Goal: Task Accomplishment & Management: Manage account settings

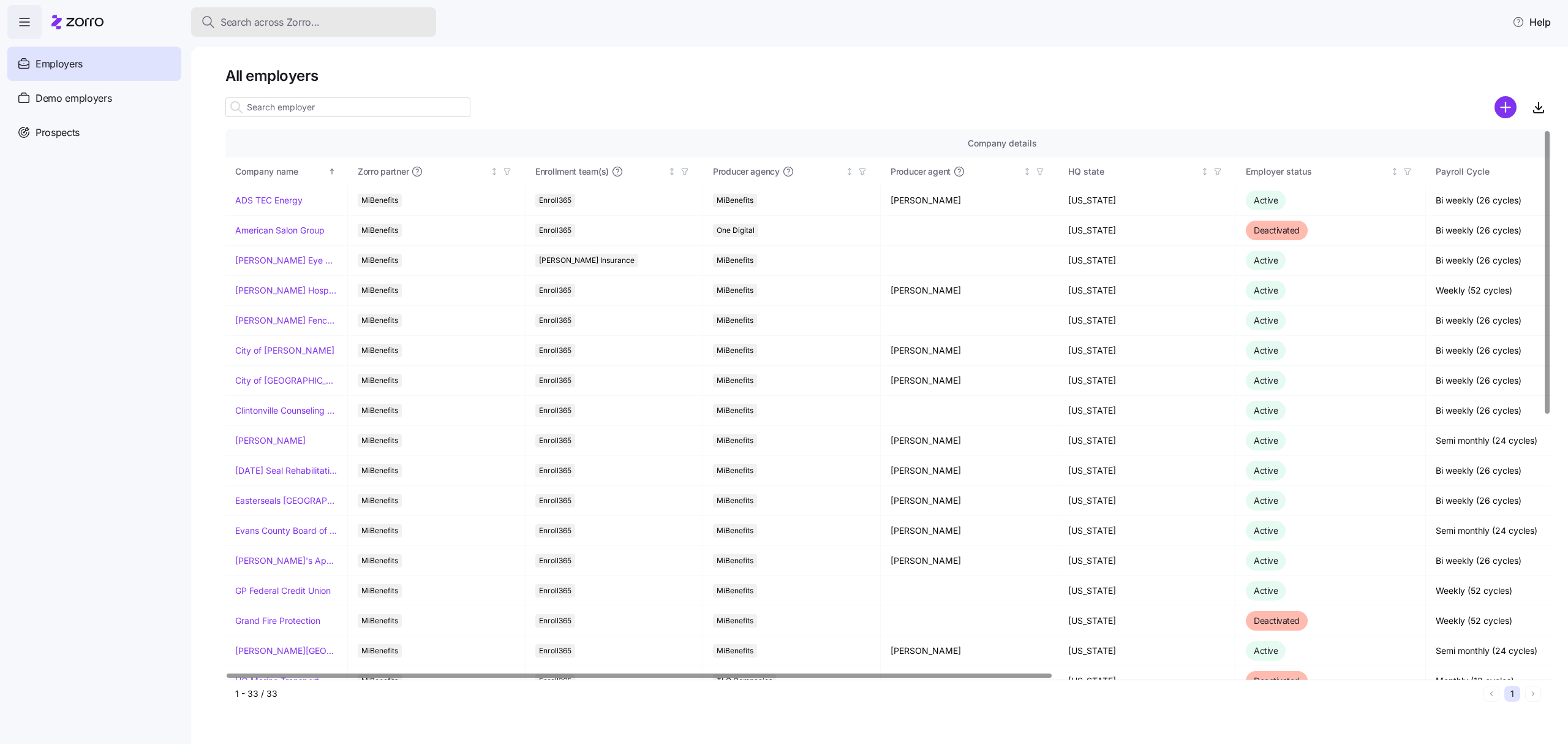
click at [338, 20] on div "Search across Zorro..." at bounding box center [313, 22] width 225 height 15
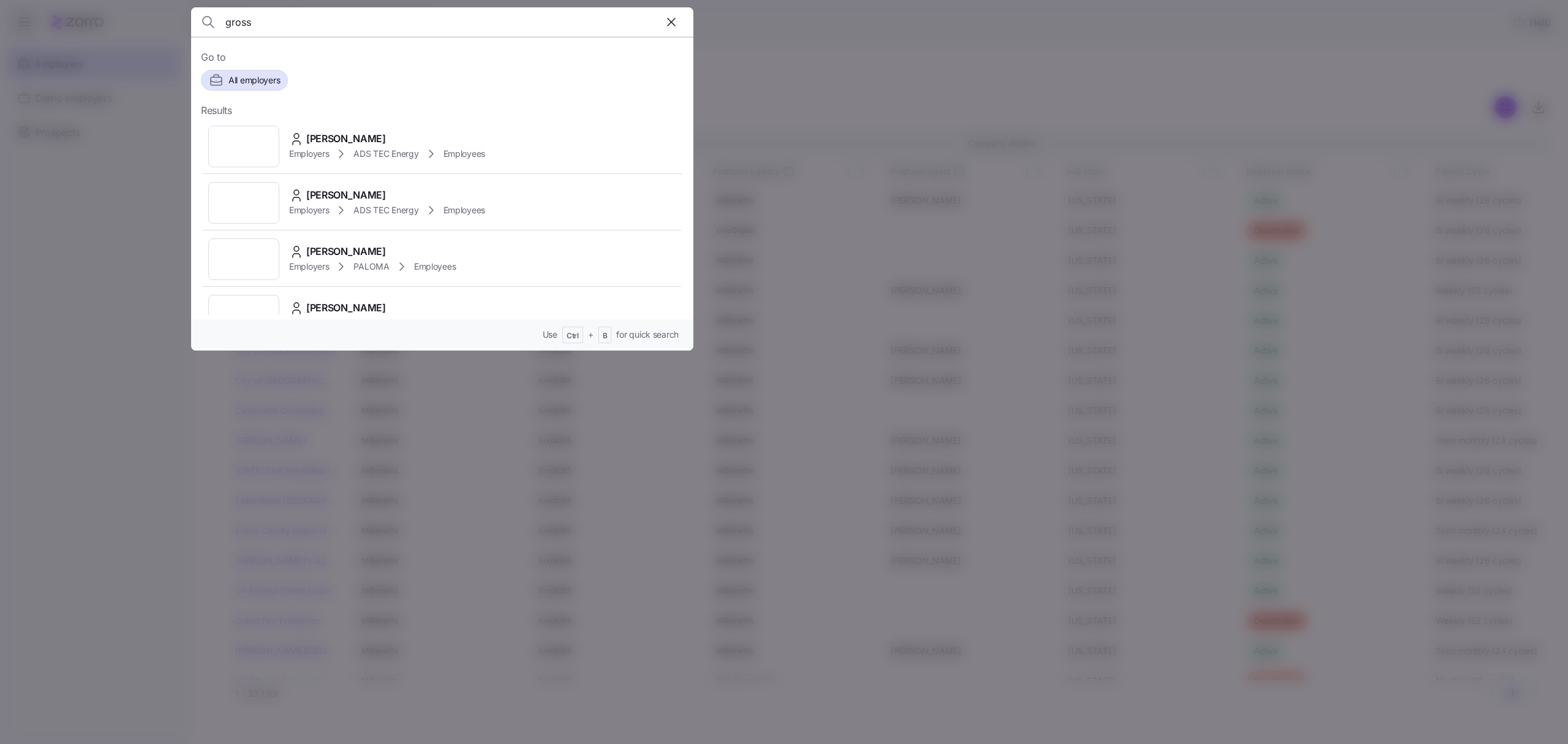
type input "gross"
click at [415, 194] on div "[PERSON_NAME]" at bounding box center [387, 195] width 196 height 15
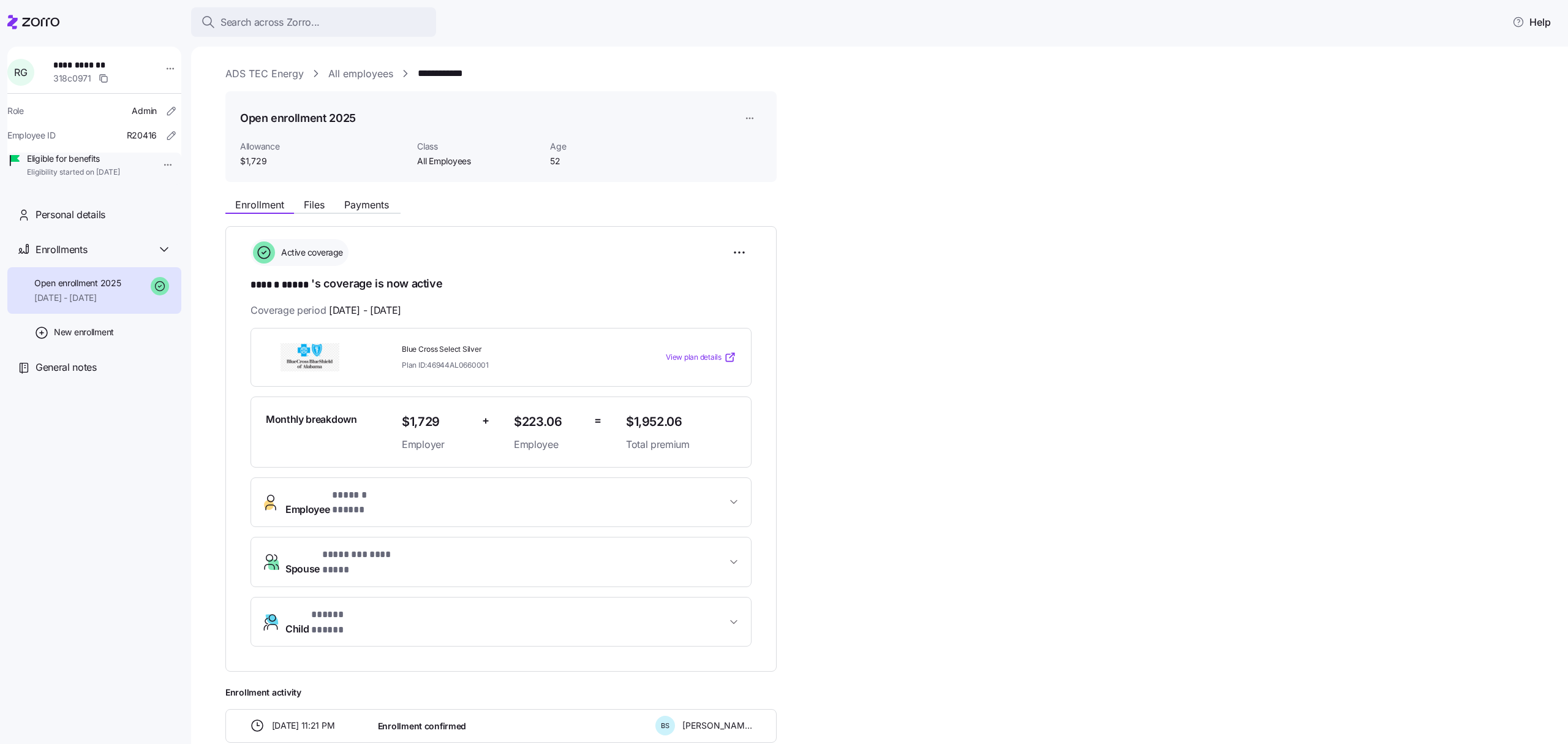
click at [159, 159] on html "**********" at bounding box center [784, 368] width 1568 height 736
click at [207, 194] on div "Terminate employee" at bounding box center [199, 193] width 81 height 14
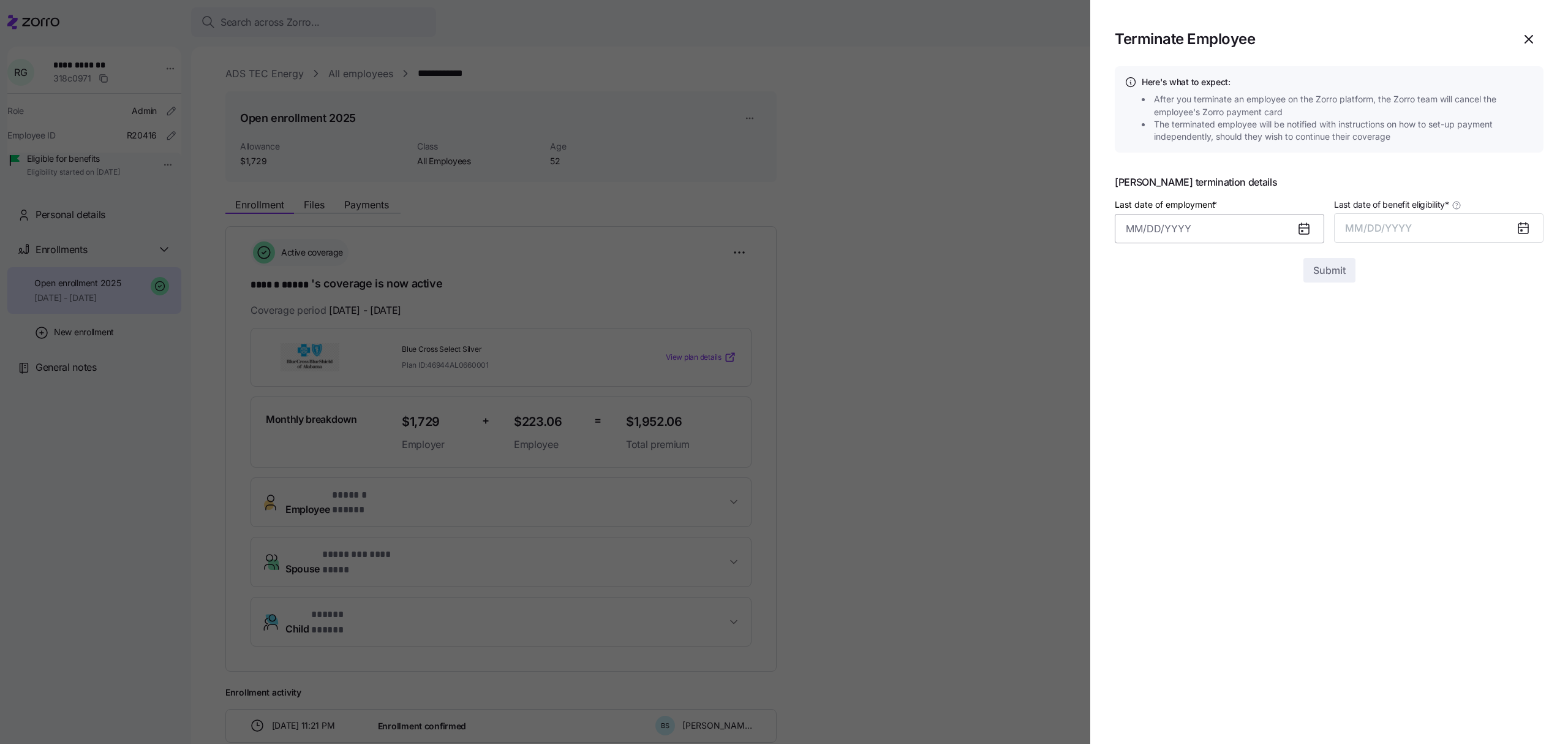
click at [1199, 224] on input "Last date of employment *" at bounding box center [1220, 228] width 209 height 30
click at [1169, 451] on button "30" at bounding box center [1170, 449] width 30 height 30
type input "[DATE]"
click at [1386, 223] on span "MM/DD/YYYY" at bounding box center [1378, 228] width 67 height 12
click at [1532, 363] on button "Sep" at bounding box center [1518, 365] width 70 height 30
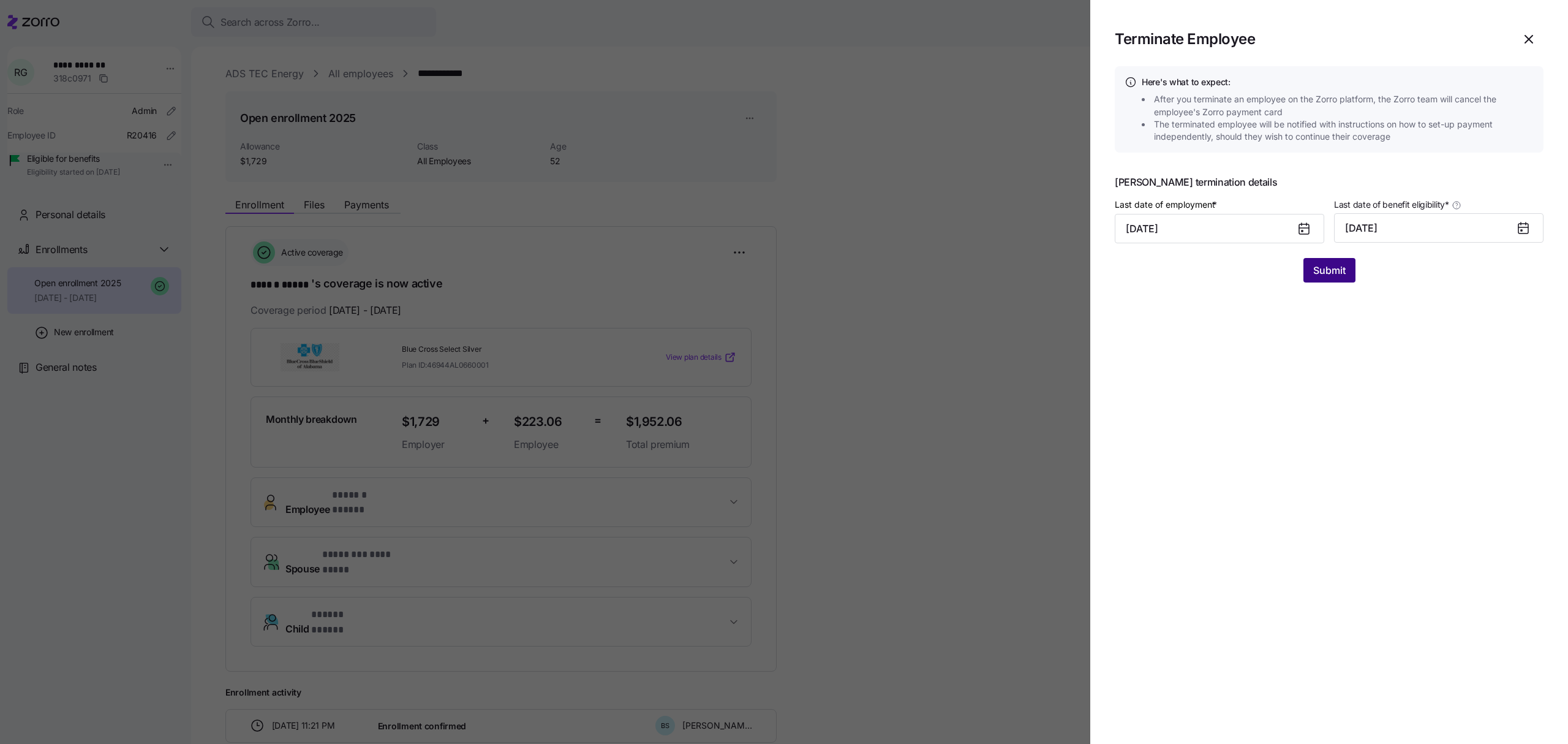
click at [1331, 266] on span "Submit" at bounding box center [1329, 270] width 32 height 14
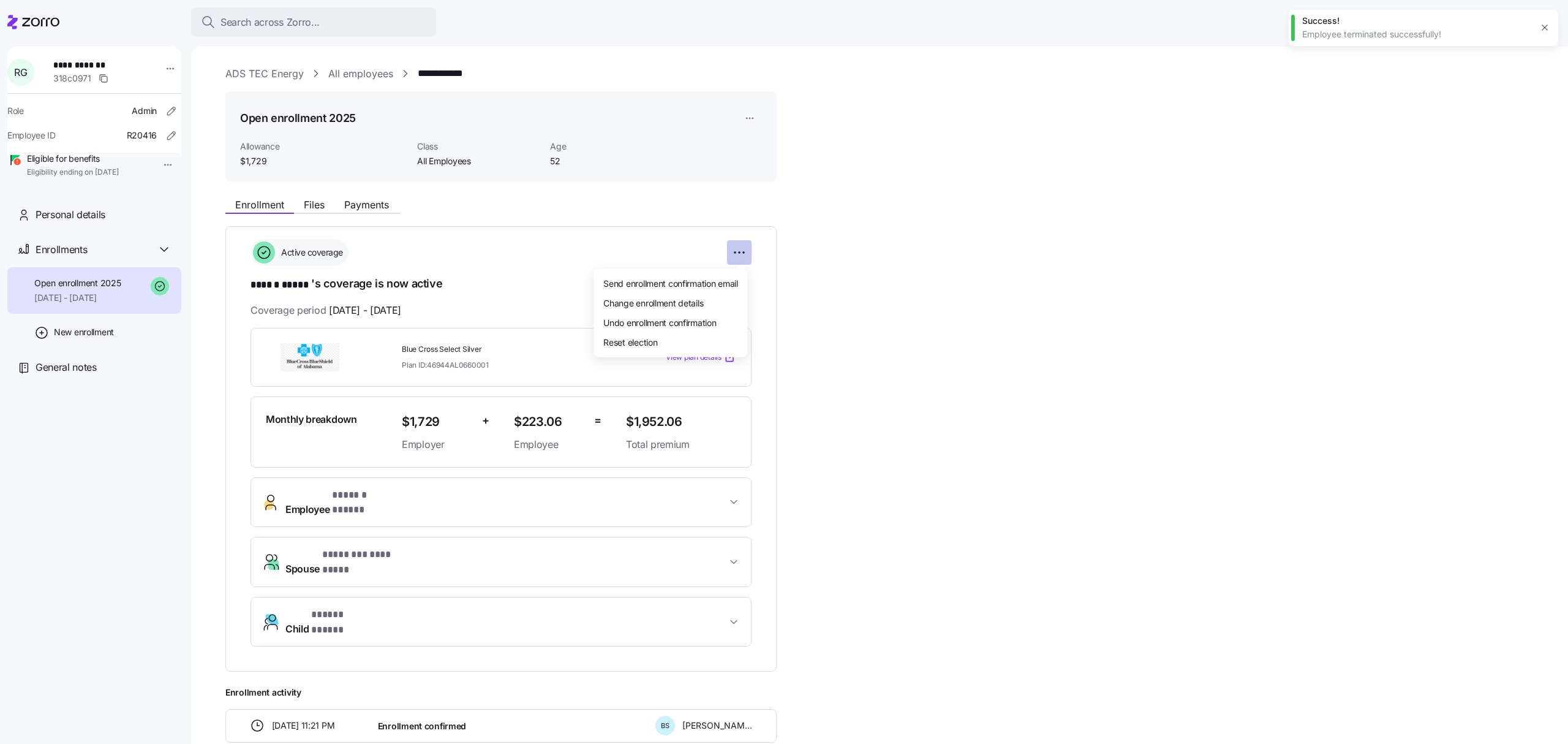
click at [739, 251] on html "**********" at bounding box center [784, 368] width 1568 height 736
click at [696, 300] on span "Change enrollment details" at bounding box center [653, 302] width 100 height 12
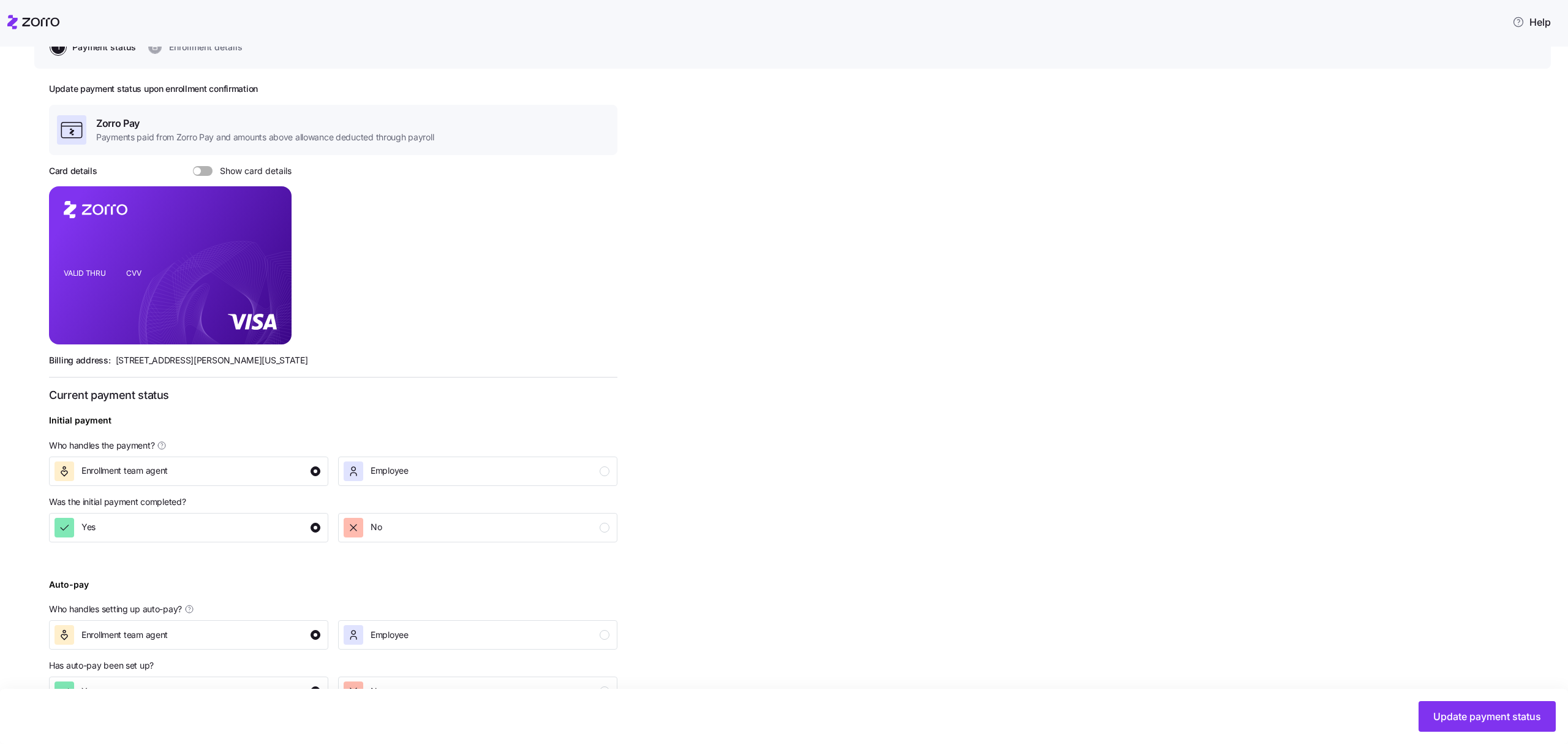
scroll to position [165, 0]
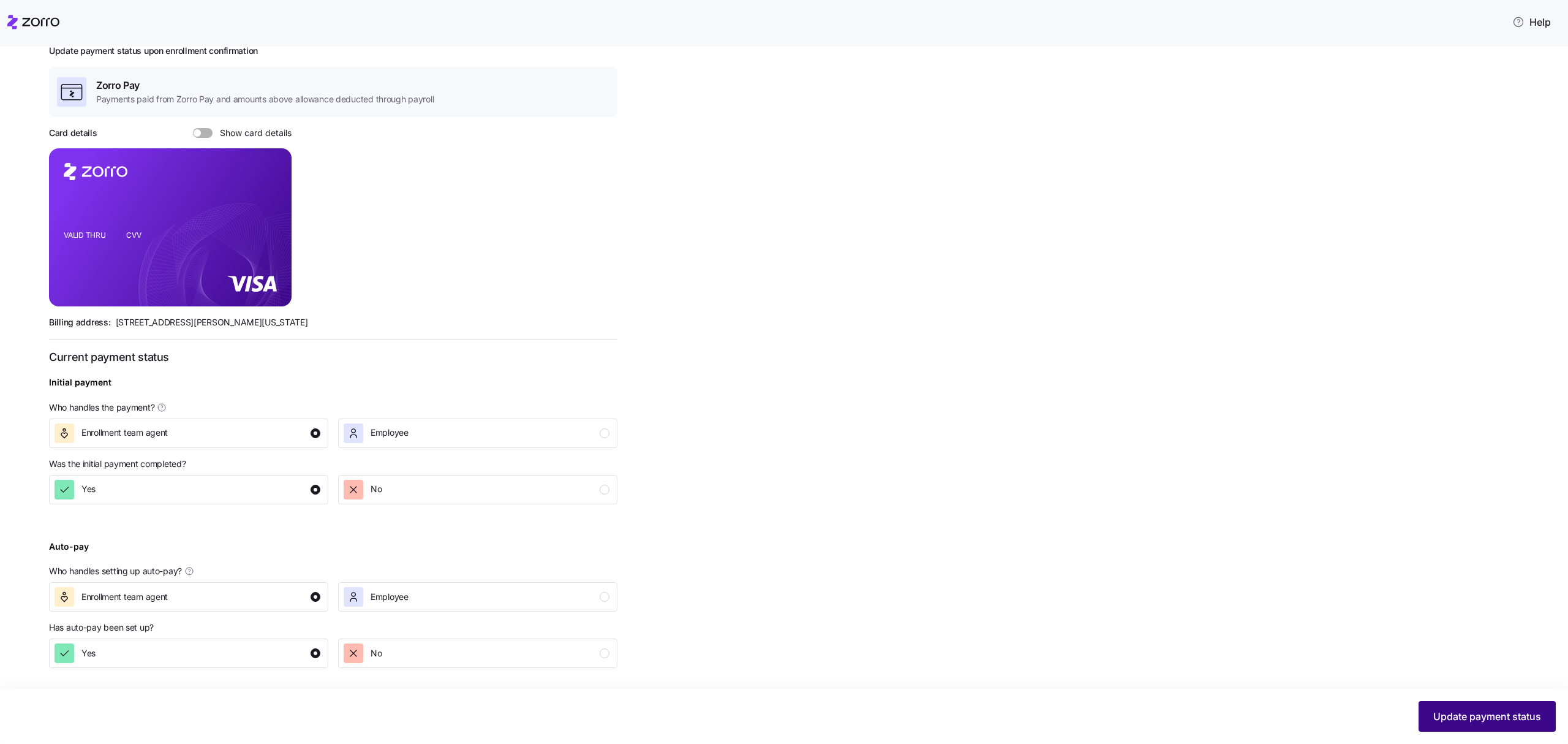
click at [1466, 710] on span "Update payment status" at bounding box center [1487, 716] width 108 height 14
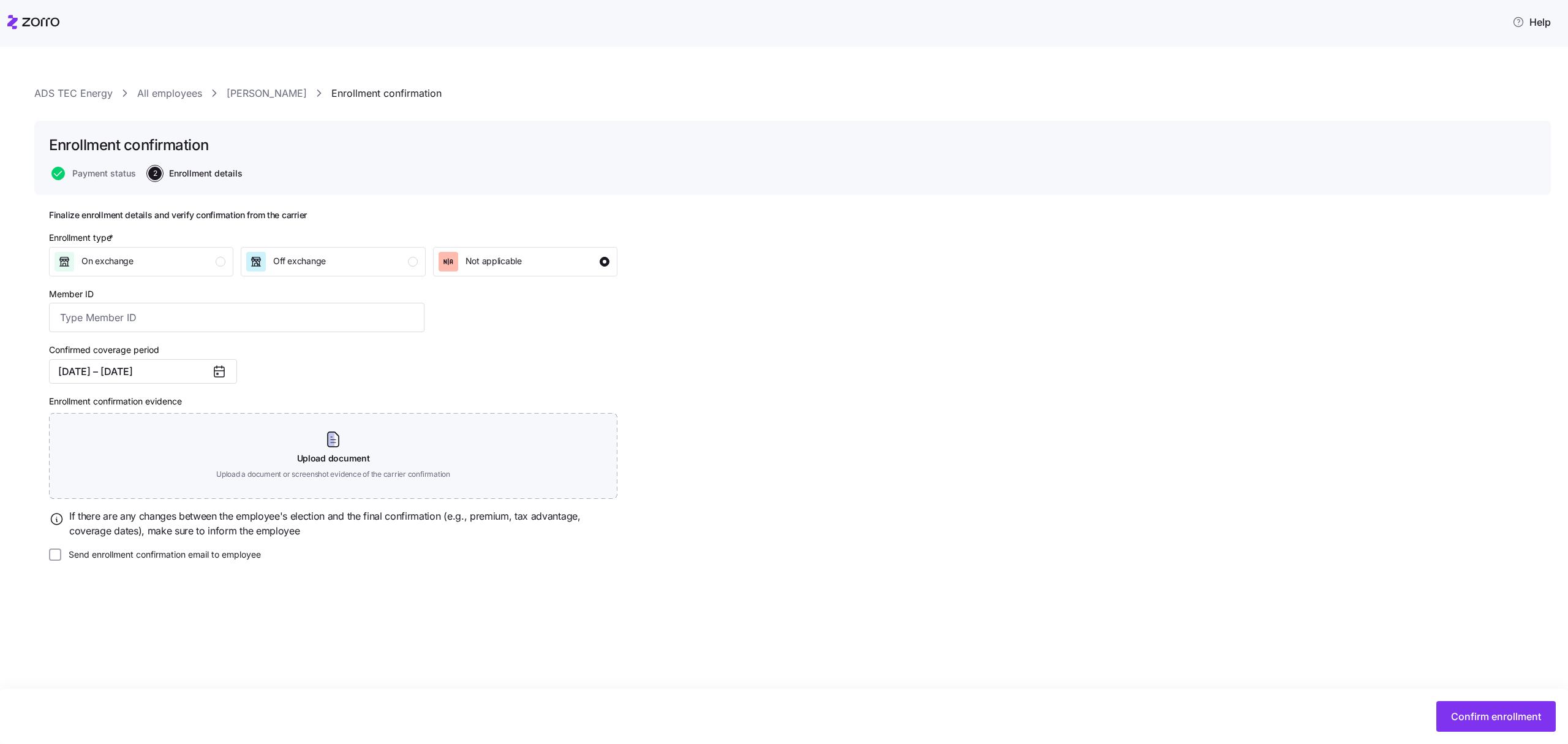
click at [224, 370] on icon at bounding box center [219, 372] width 10 height 10
click at [171, 369] on button "[DATE] – [DATE]" at bounding box center [143, 371] width 188 height 25
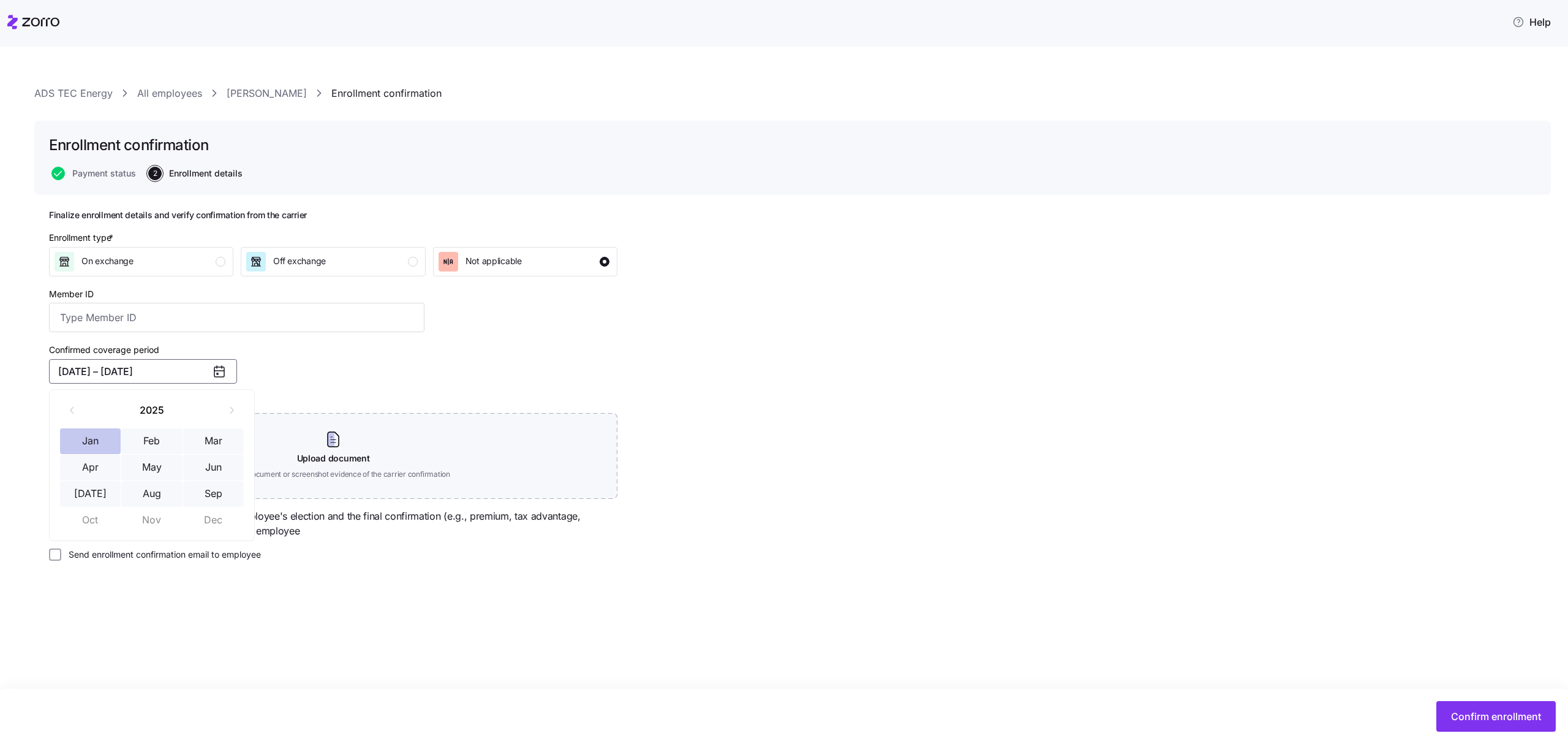
click at [101, 432] on button "Jan" at bounding box center [90, 441] width 61 height 25
click at [218, 488] on button "Sep" at bounding box center [213, 493] width 61 height 25
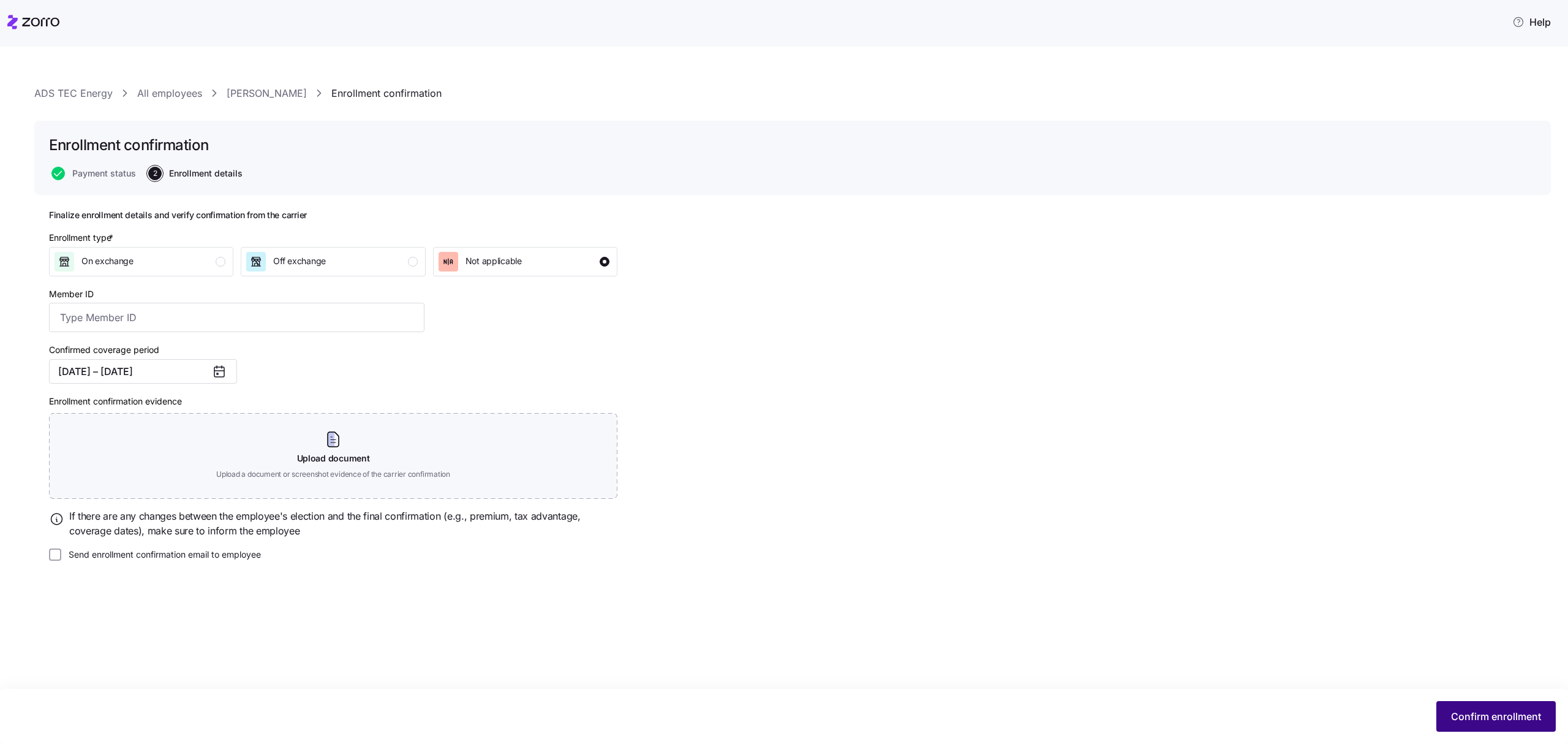
click at [1481, 719] on span "Confirm enrollment" at bounding box center [1496, 716] width 90 height 14
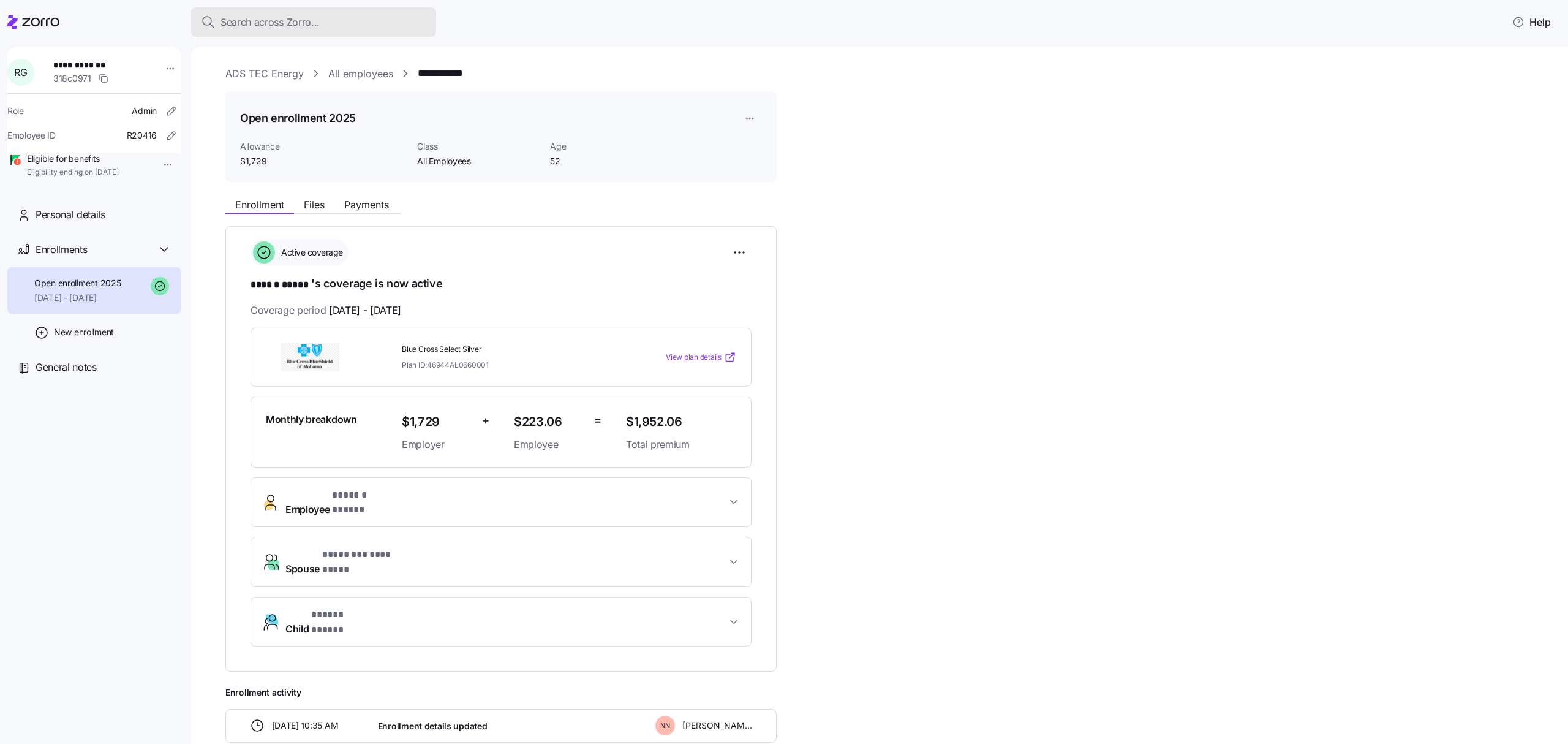
click at [262, 14] on span "Search across Zorro..." at bounding box center [270, 22] width 99 height 15
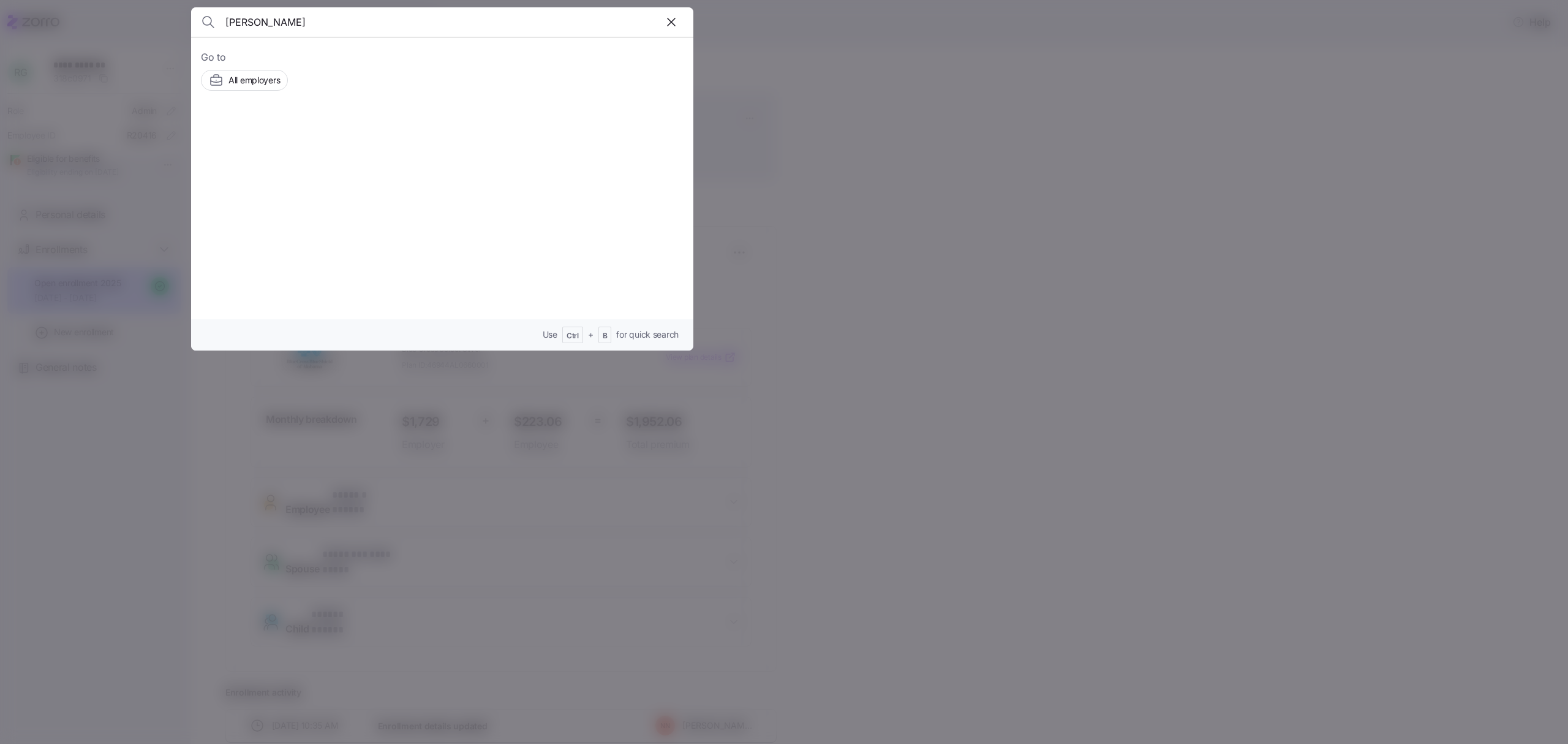
type input "[PERSON_NAME]"
click at [390, 145] on div "[PERSON_NAME]" at bounding box center [388, 138] width 199 height 15
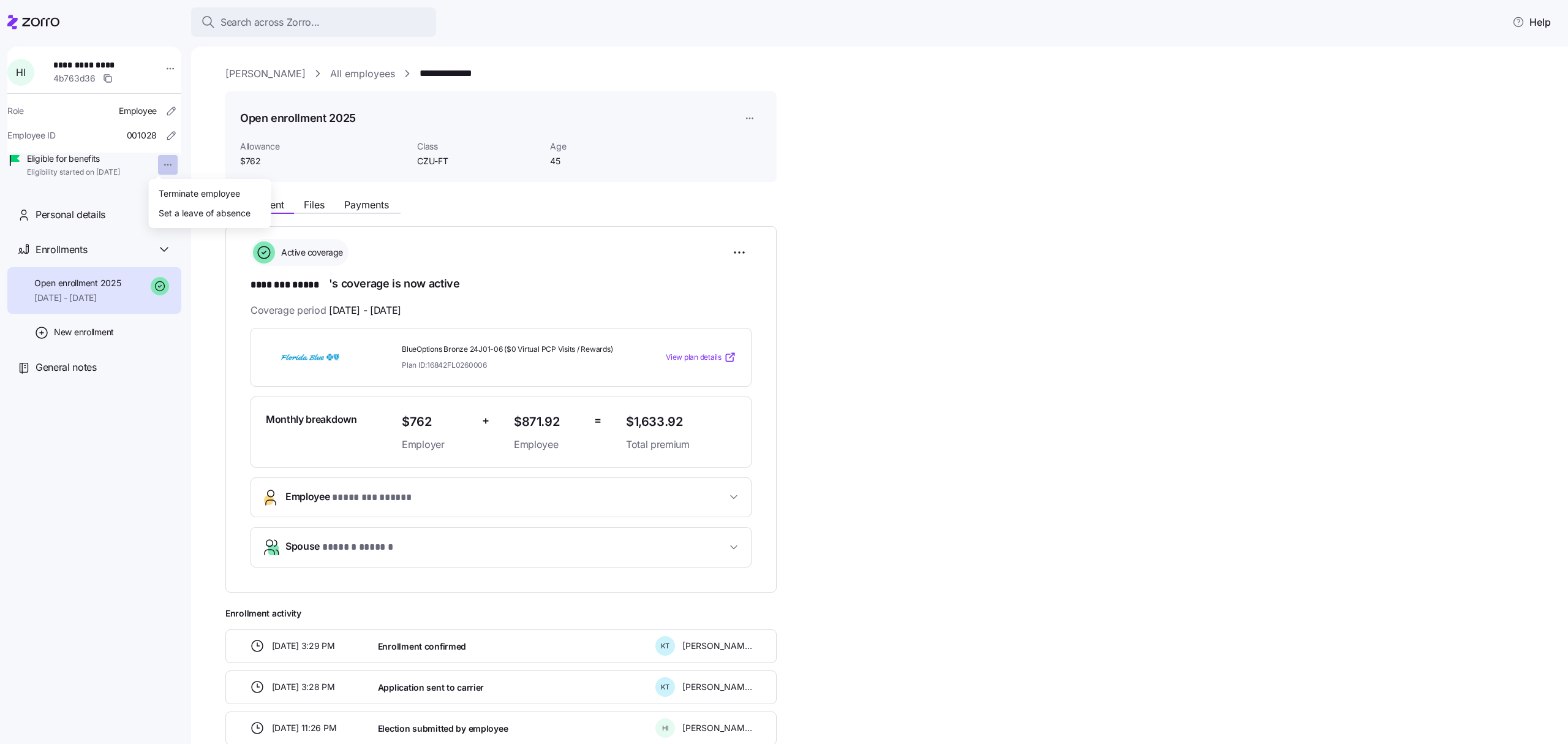
click at [160, 163] on html "**********" at bounding box center [784, 368] width 1568 height 736
click at [180, 190] on div "Terminate employee" at bounding box center [199, 193] width 81 height 14
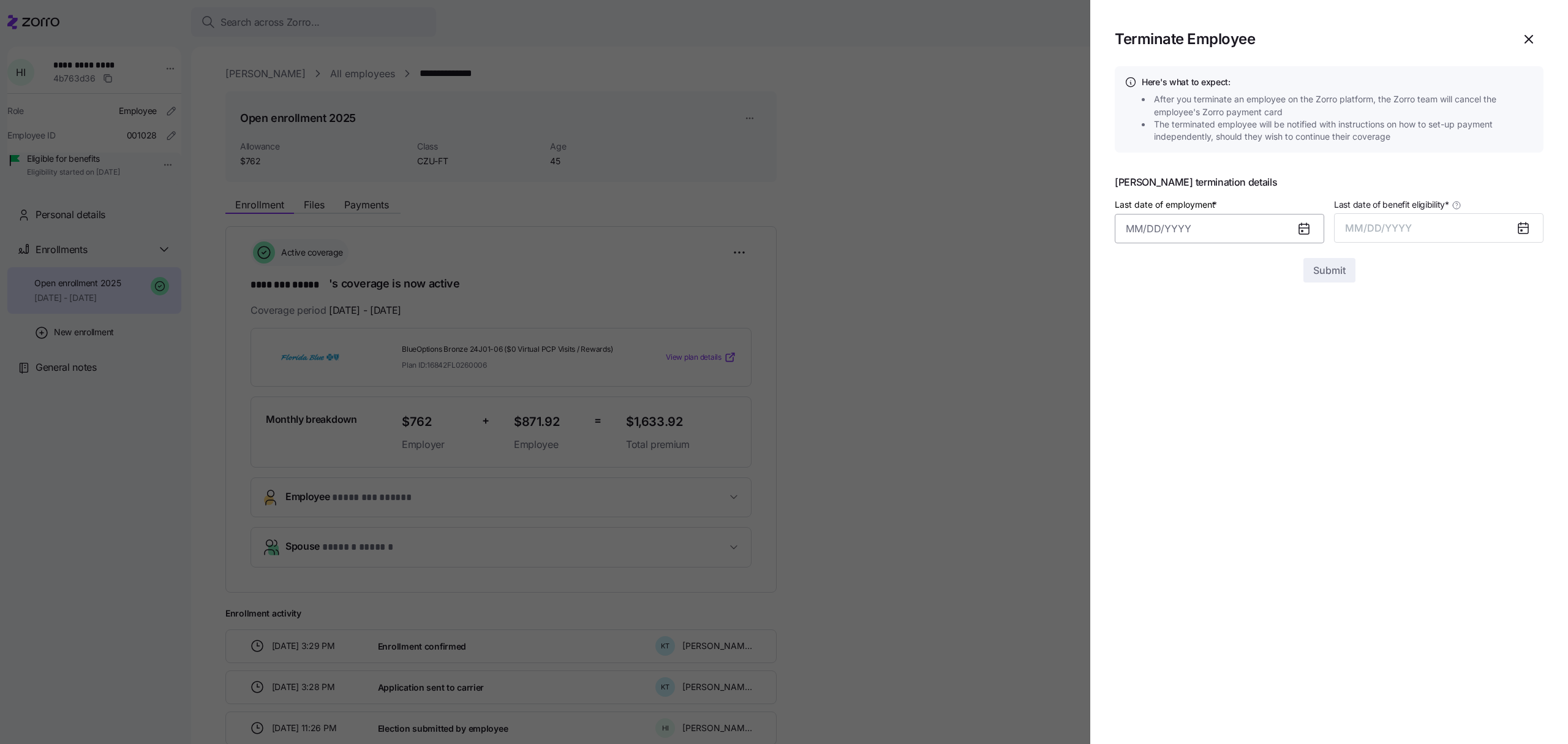
click at [1143, 224] on input "Last date of employment *" at bounding box center [1220, 228] width 209 height 30
click at [1231, 355] on button "11" at bounding box center [1230, 360] width 30 height 30
type input "[DATE]"
click at [1380, 226] on span "MM/DD/YYYY" at bounding box center [1378, 228] width 67 height 12
click at [1525, 366] on button "Sep" at bounding box center [1518, 365] width 70 height 30
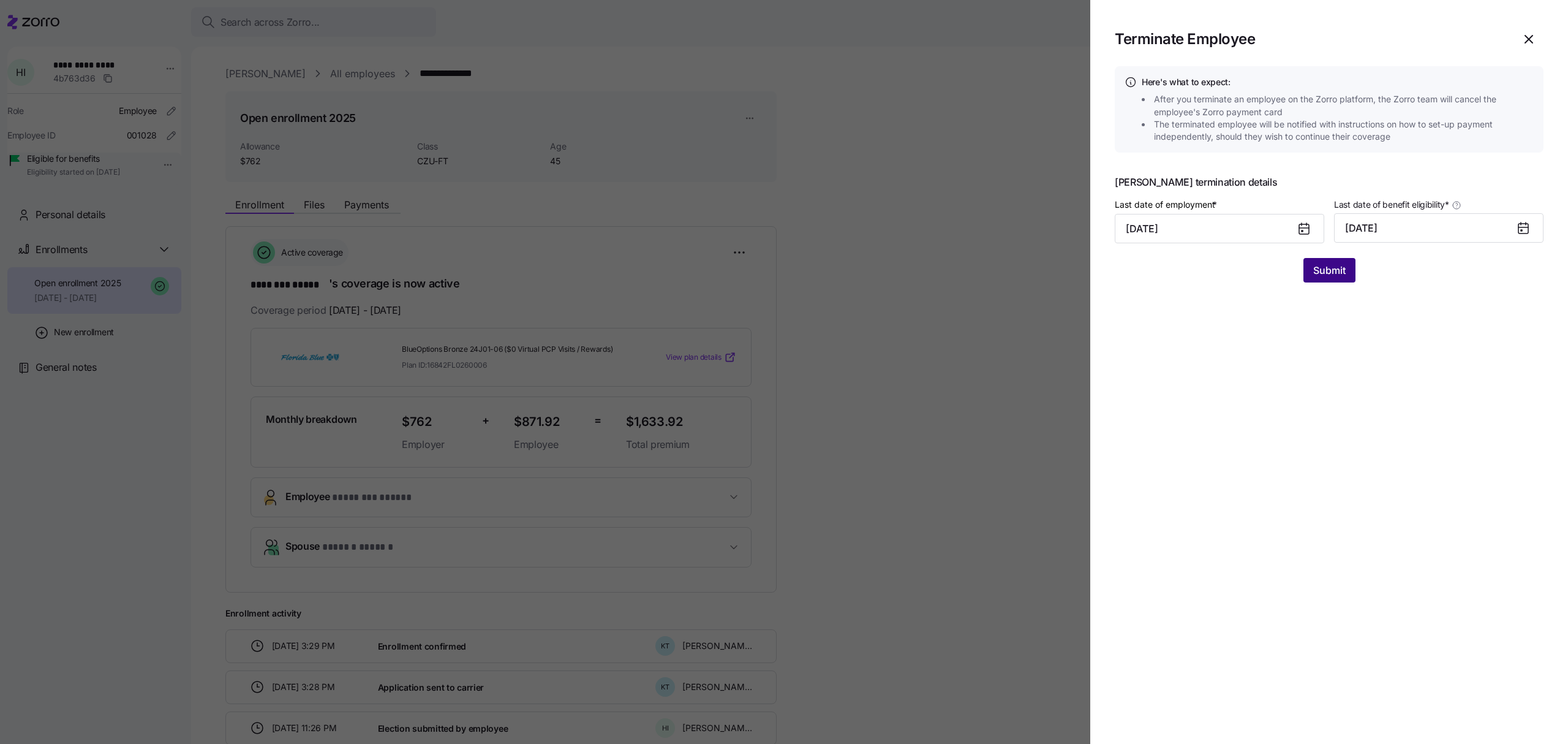
click at [1334, 265] on span "Submit" at bounding box center [1329, 270] width 32 height 14
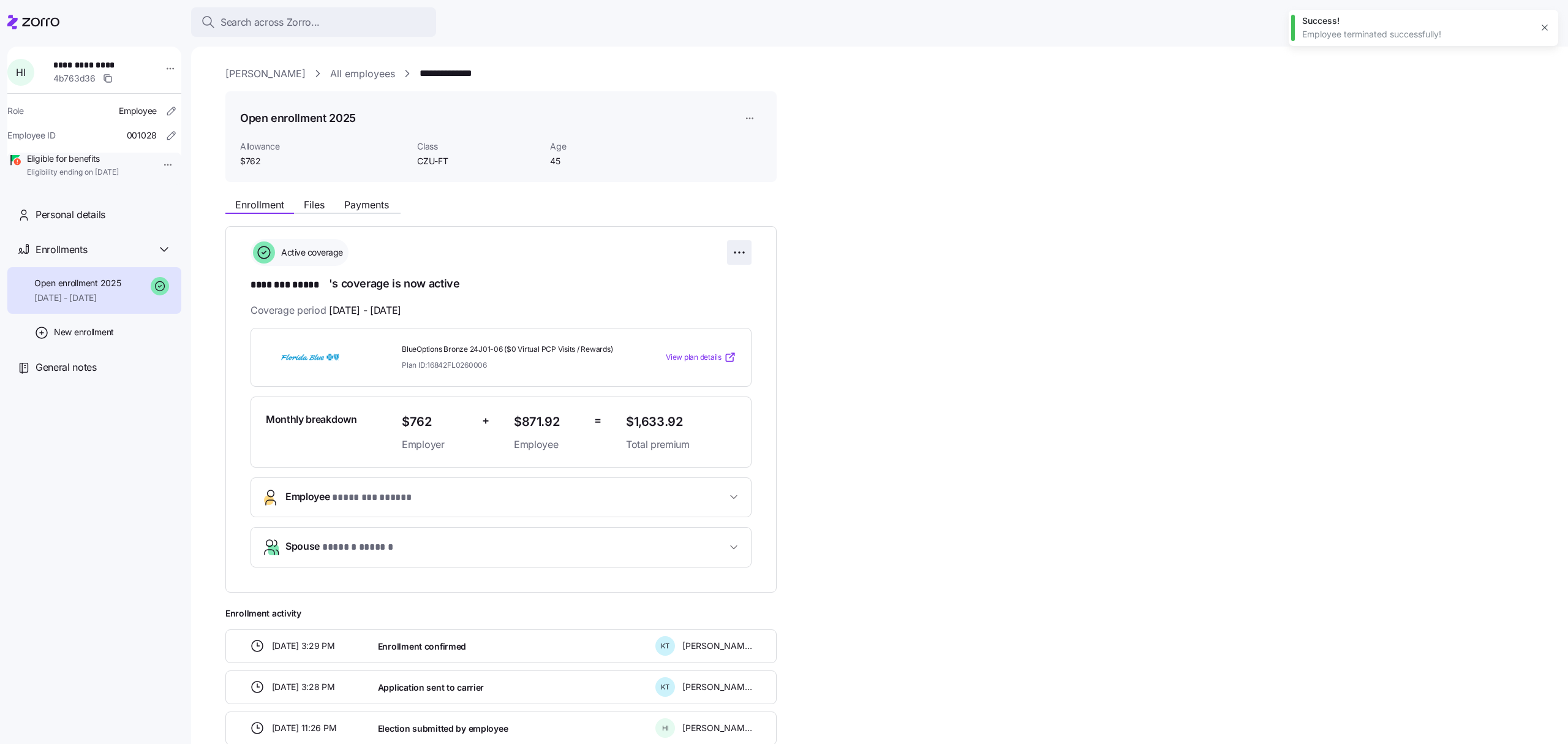
click at [733, 249] on html "**********" at bounding box center [784, 368] width 1568 height 736
click at [682, 298] on span "Change enrollment details" at bounding box center [653, 302] width 100 height 12
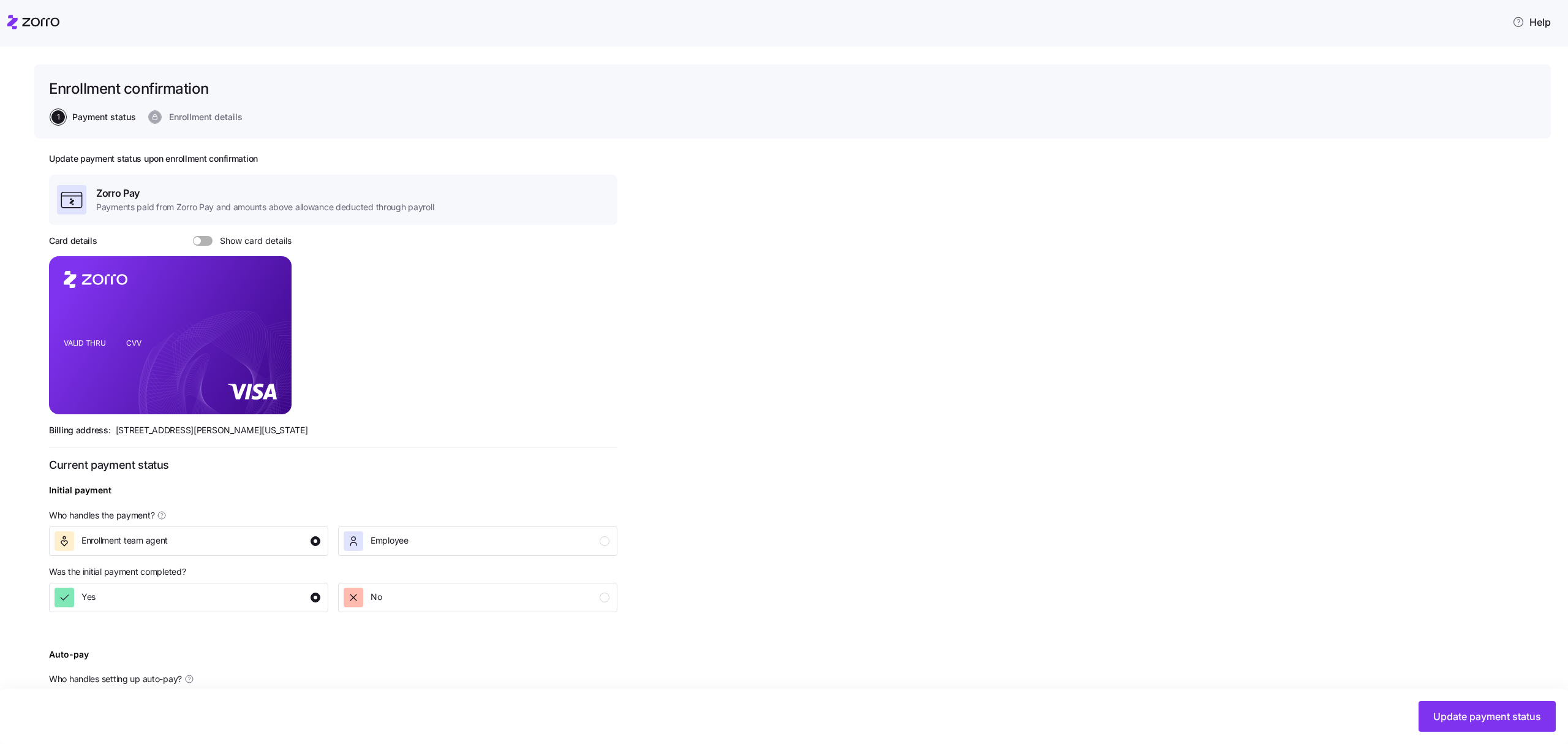
scroll to position [163, 0]
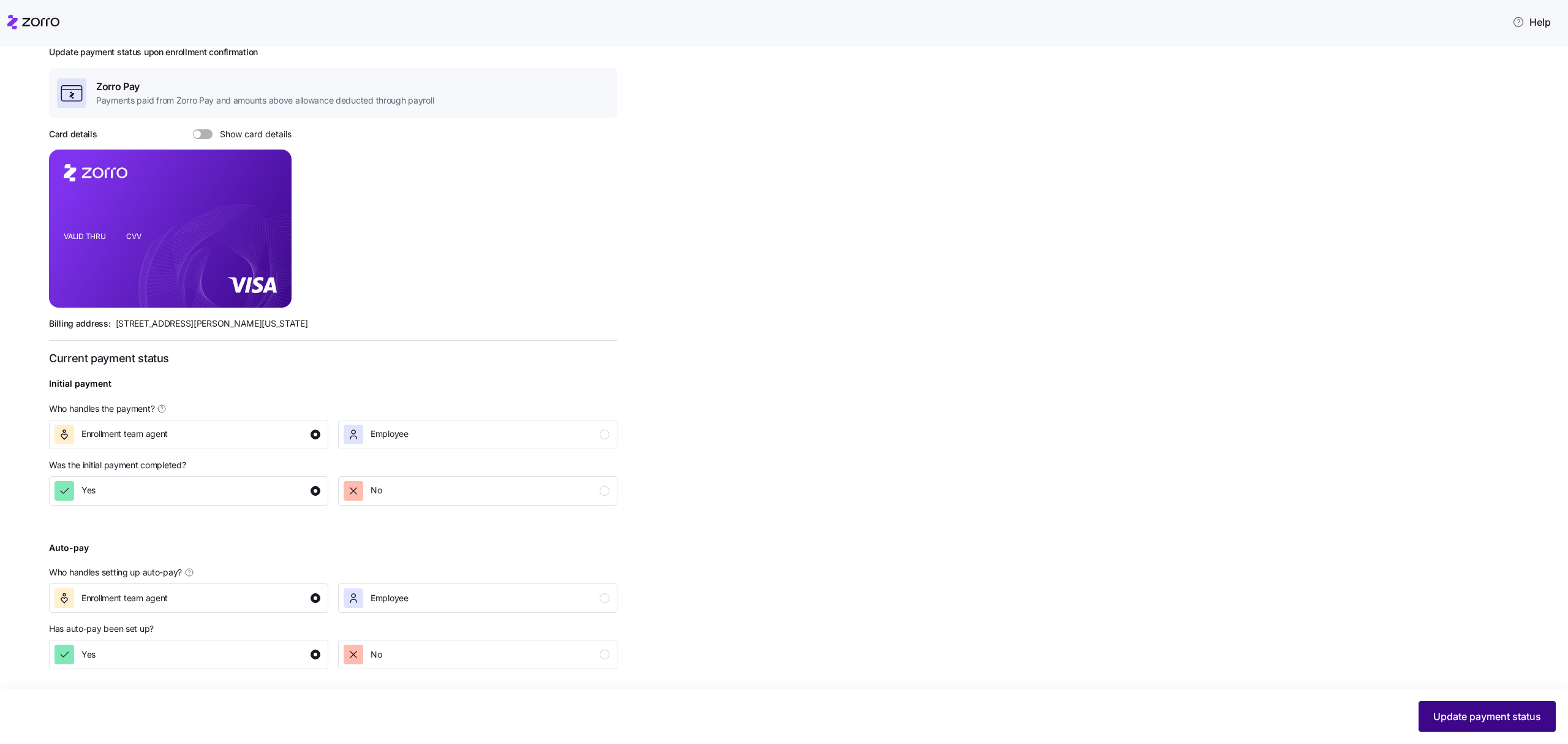
click at [1467, 710] on span "Update payment status" at bounding box center [1487, 716] width 108 height 14
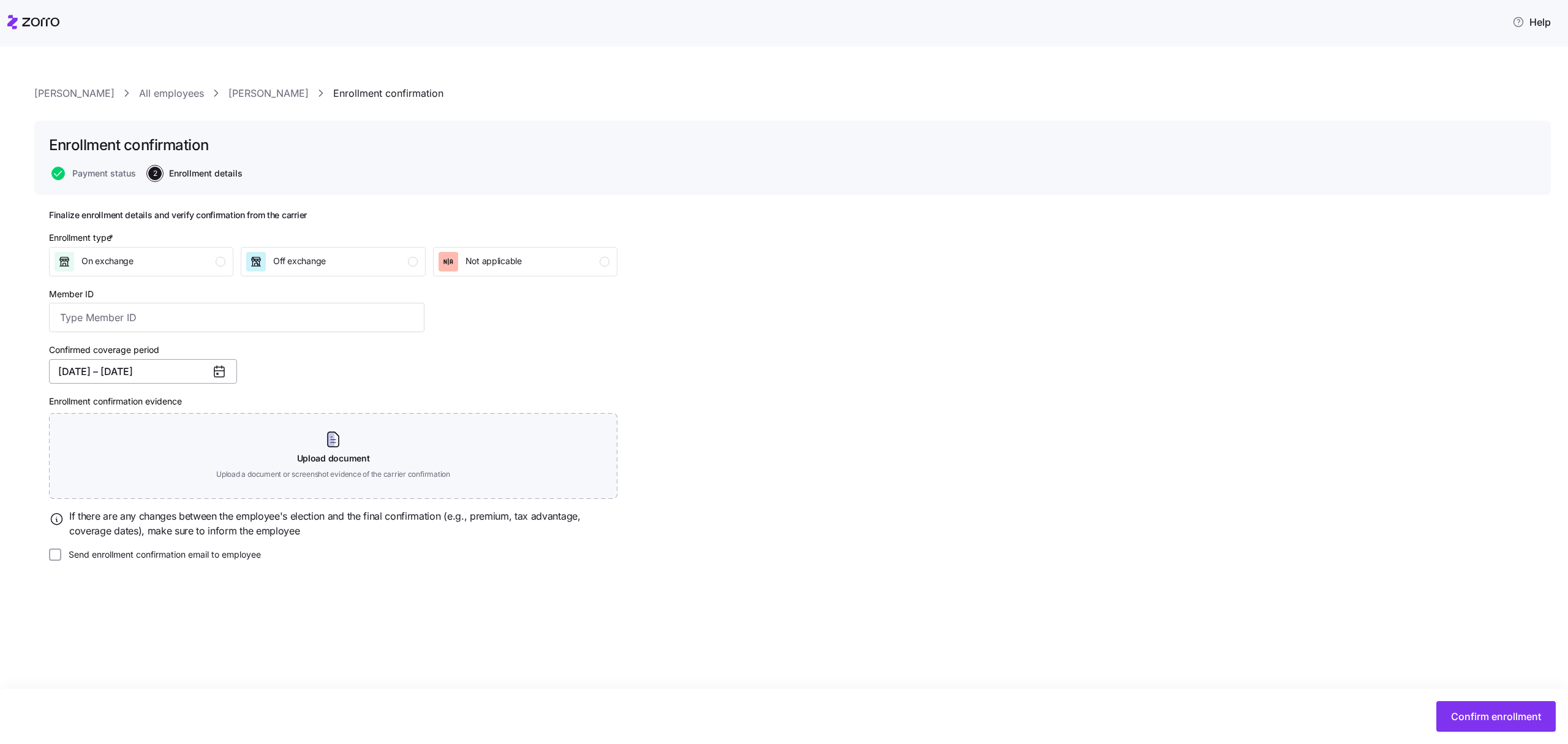
click at [165, 366] on button "[DATE] – [DATE]" at bounding box center [143, 371] width 188 height 25
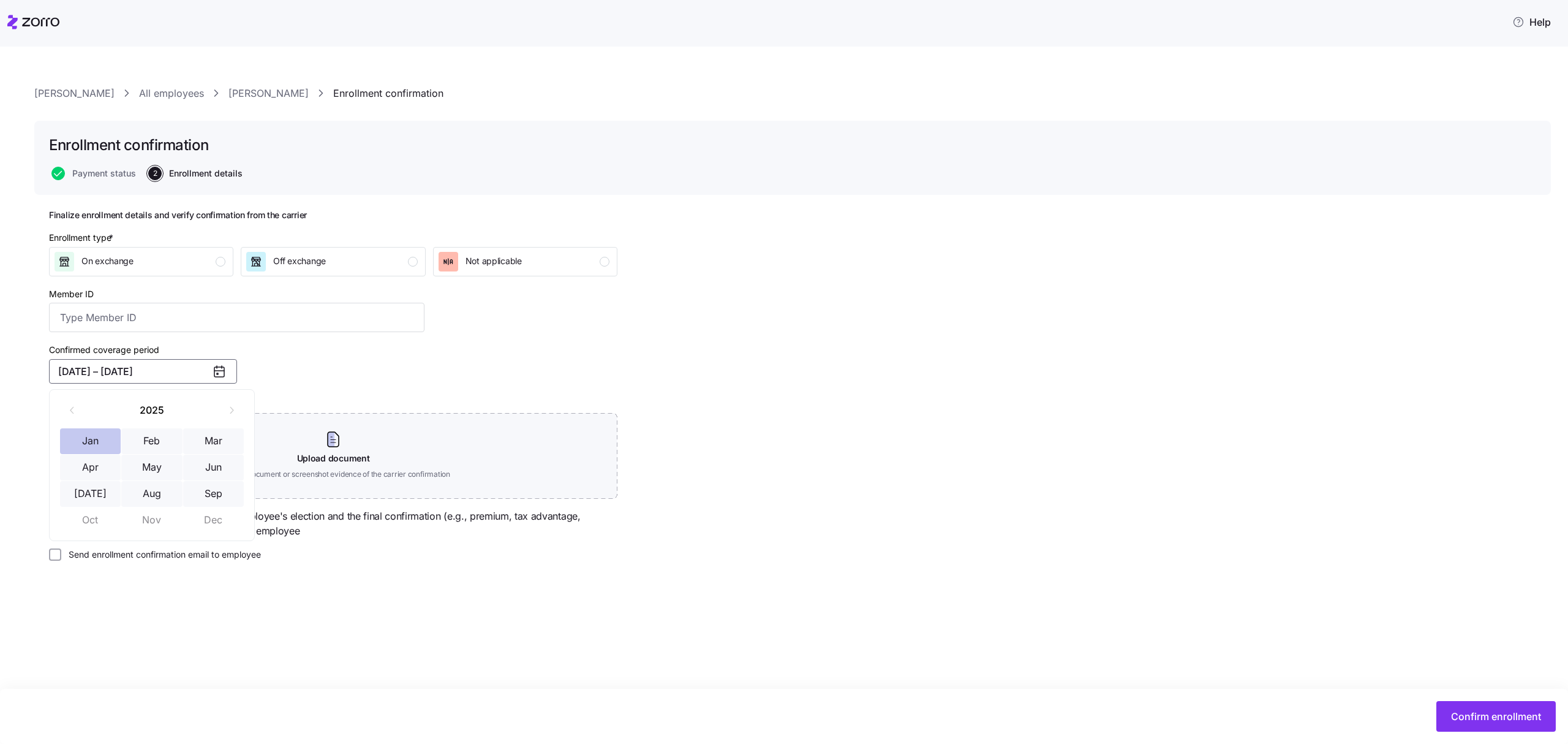
click at [82, 432] on button "Jan" at bounding box center [90, 441] width 61 height 25
click at [214, 490] on button "Sep" at bounding box center [213, 493] width 61 height 25
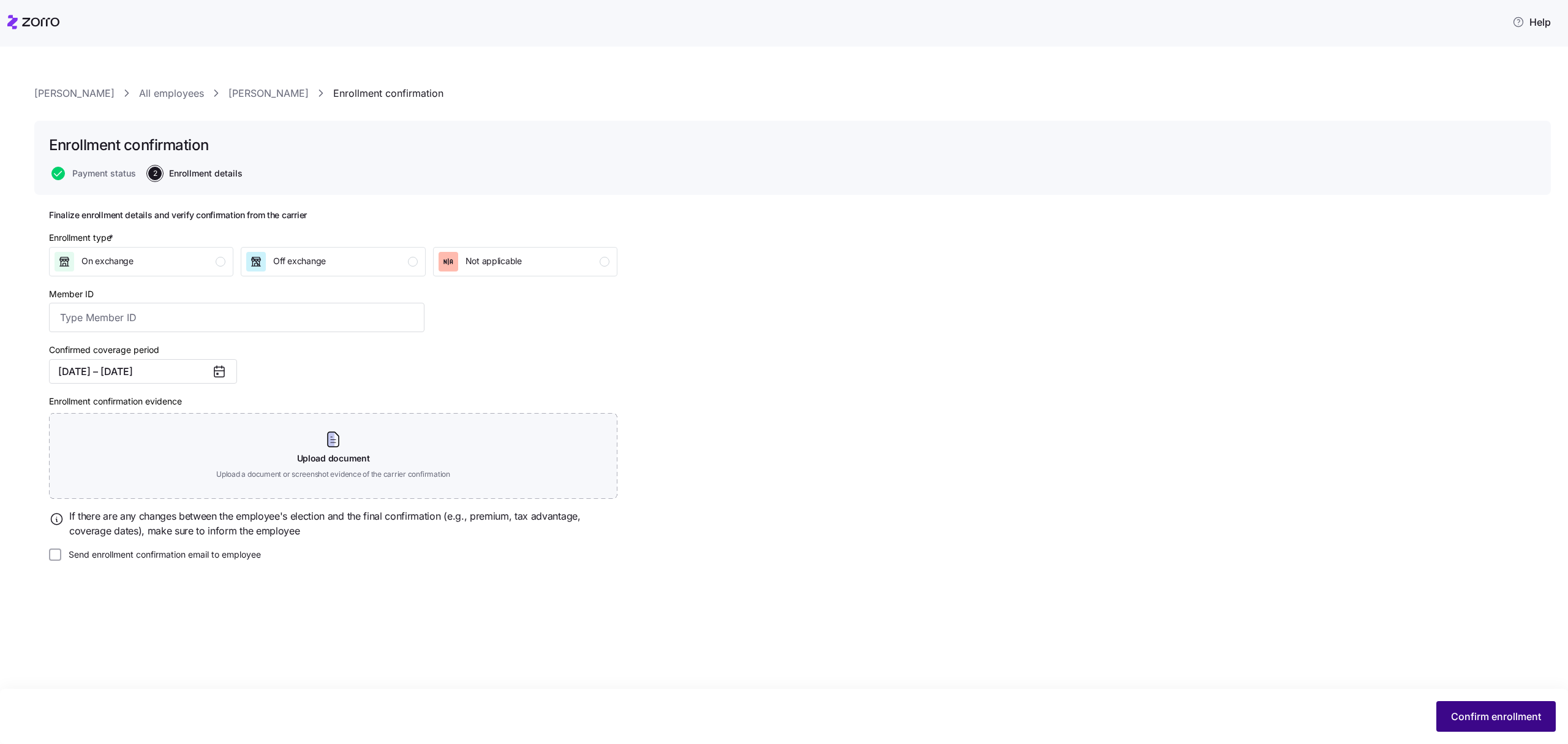
click at [1487, 719] on span "Confirm enrollment" at bounding box center [1496, 716] width 90 height 14
